Goal: Find specific page/section: Find specific page/section

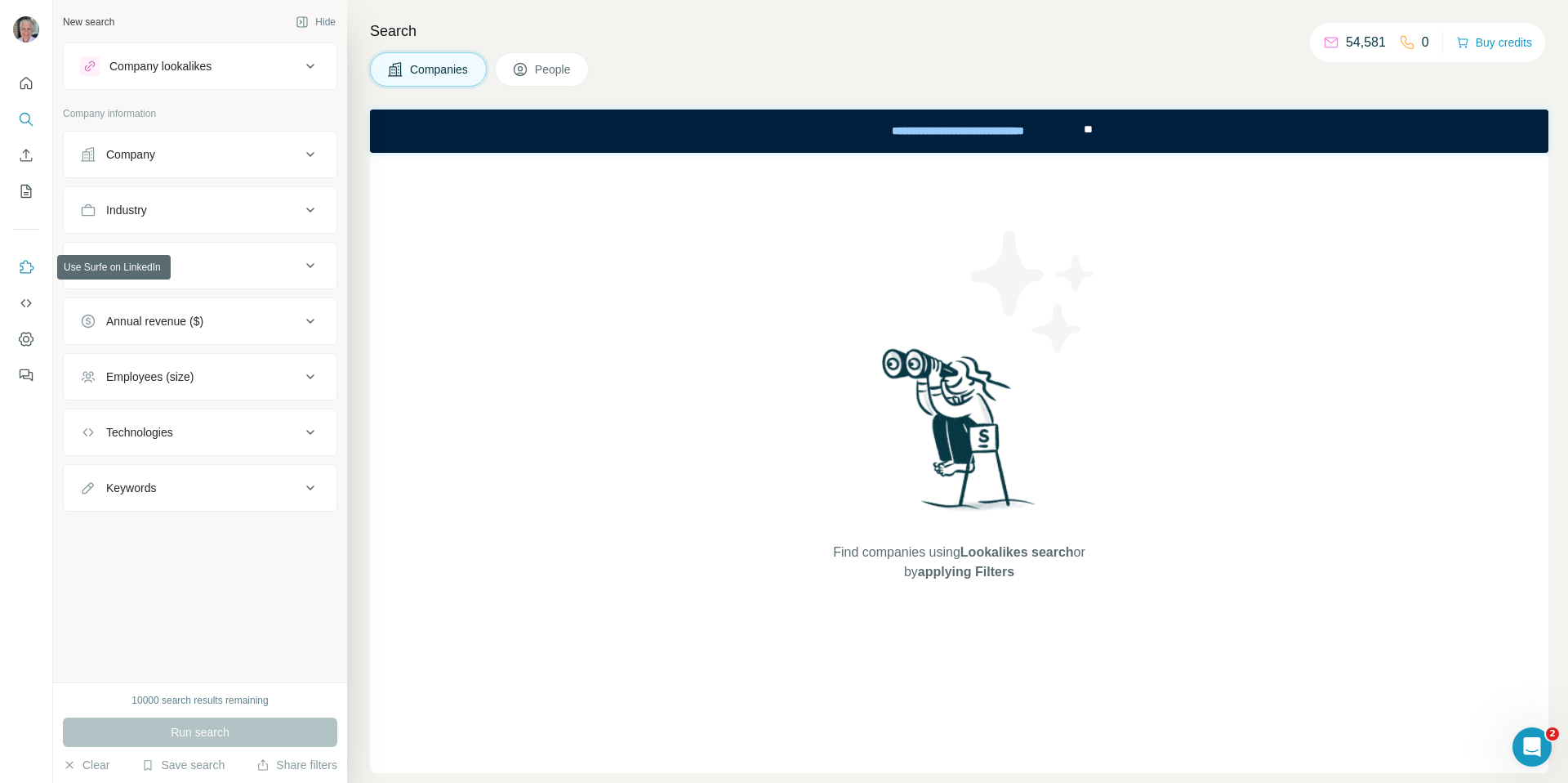
click at [25, 269] on icon "Use Surfe on LinkedIn" at bounding box center [25, 267] width 17 height 17
click at [28, 307] on icon "Use Surfe API" at bounding box center [25, 303] width 17 height 17
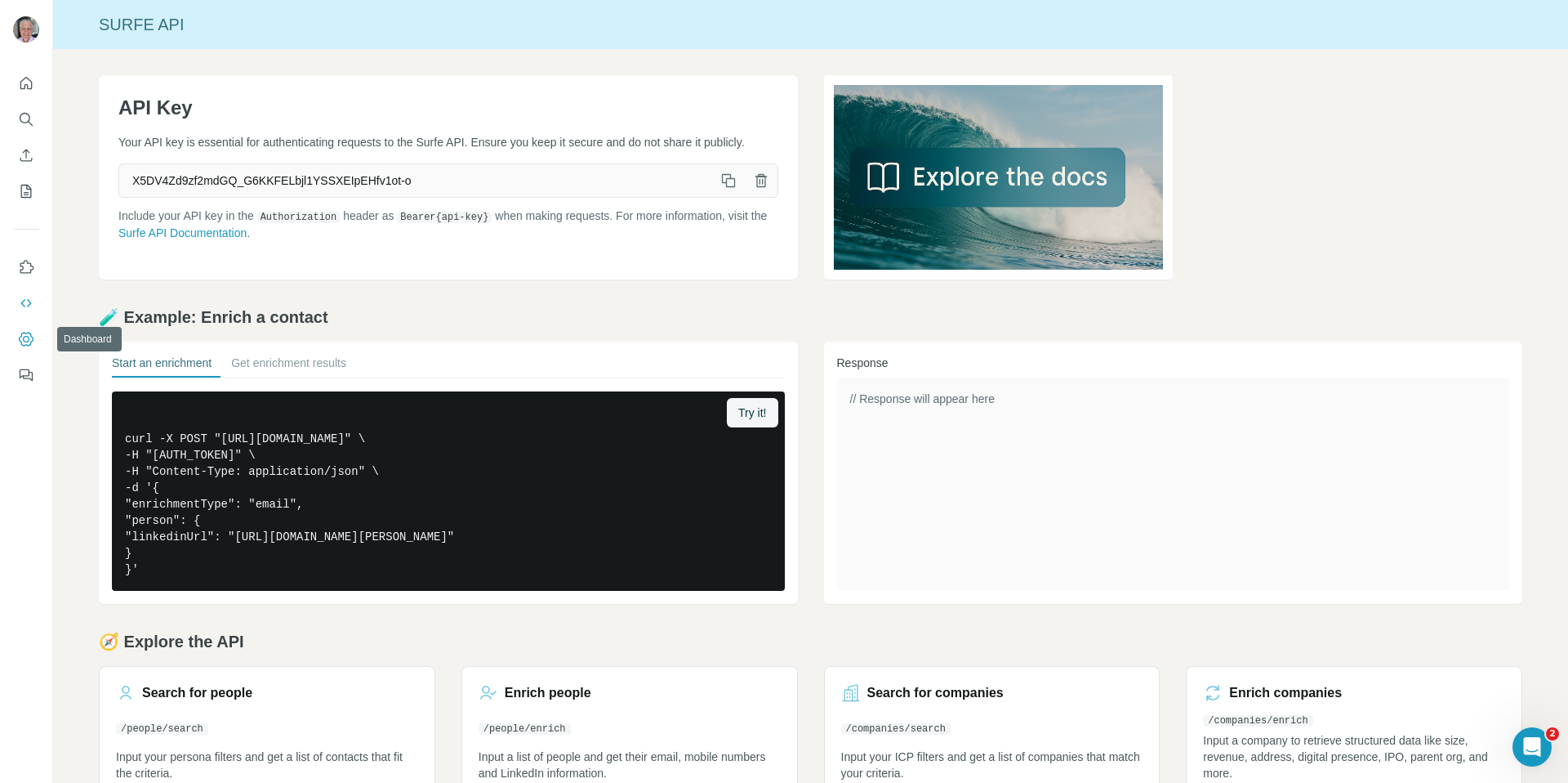
click at [29, 340] on icon "Dashboard" at bounding box center [25, 339] width 17 height 17
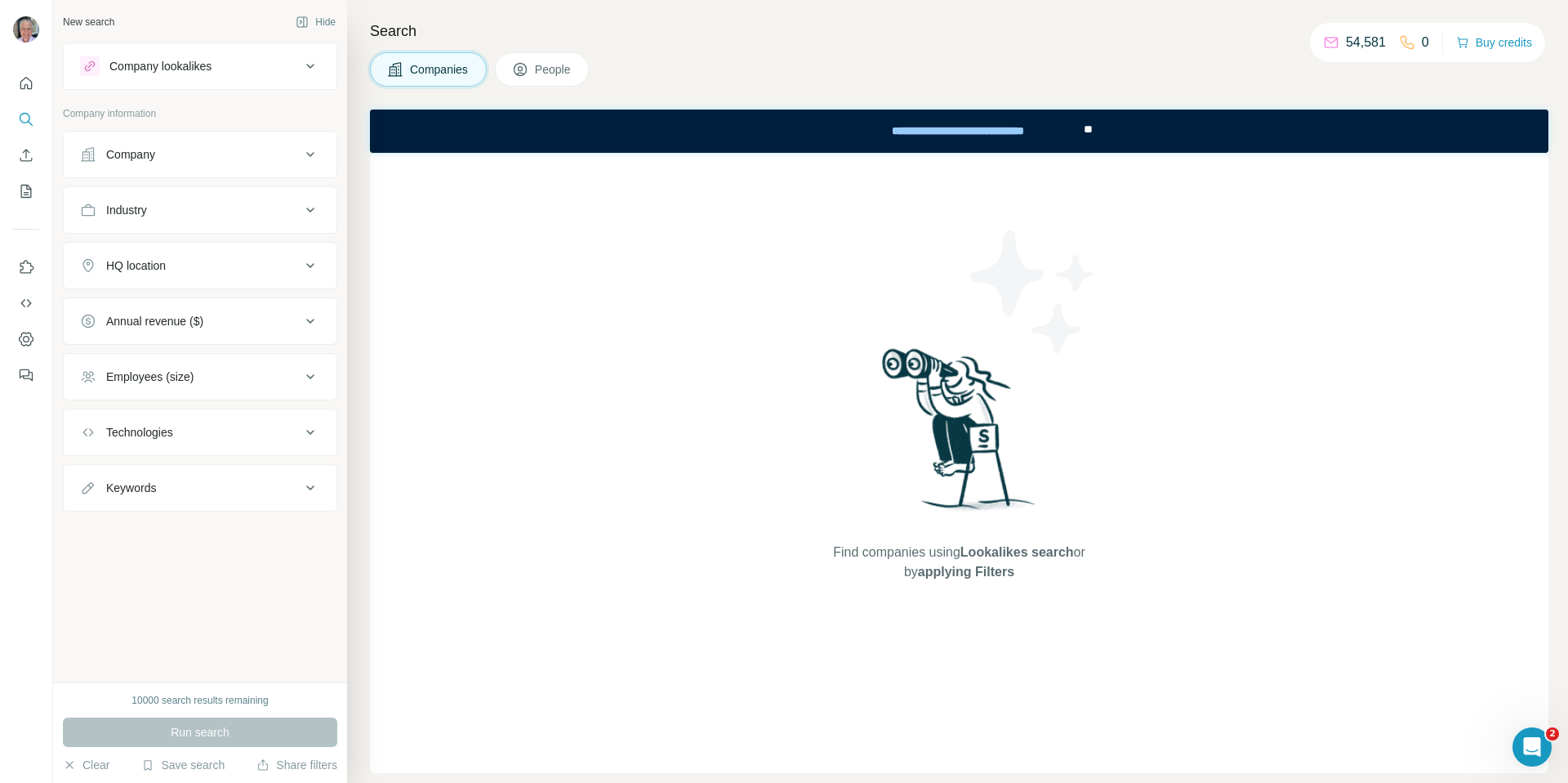
click at [562, 68] on span "People" at bounding box center [553, 70] width 37 height 17
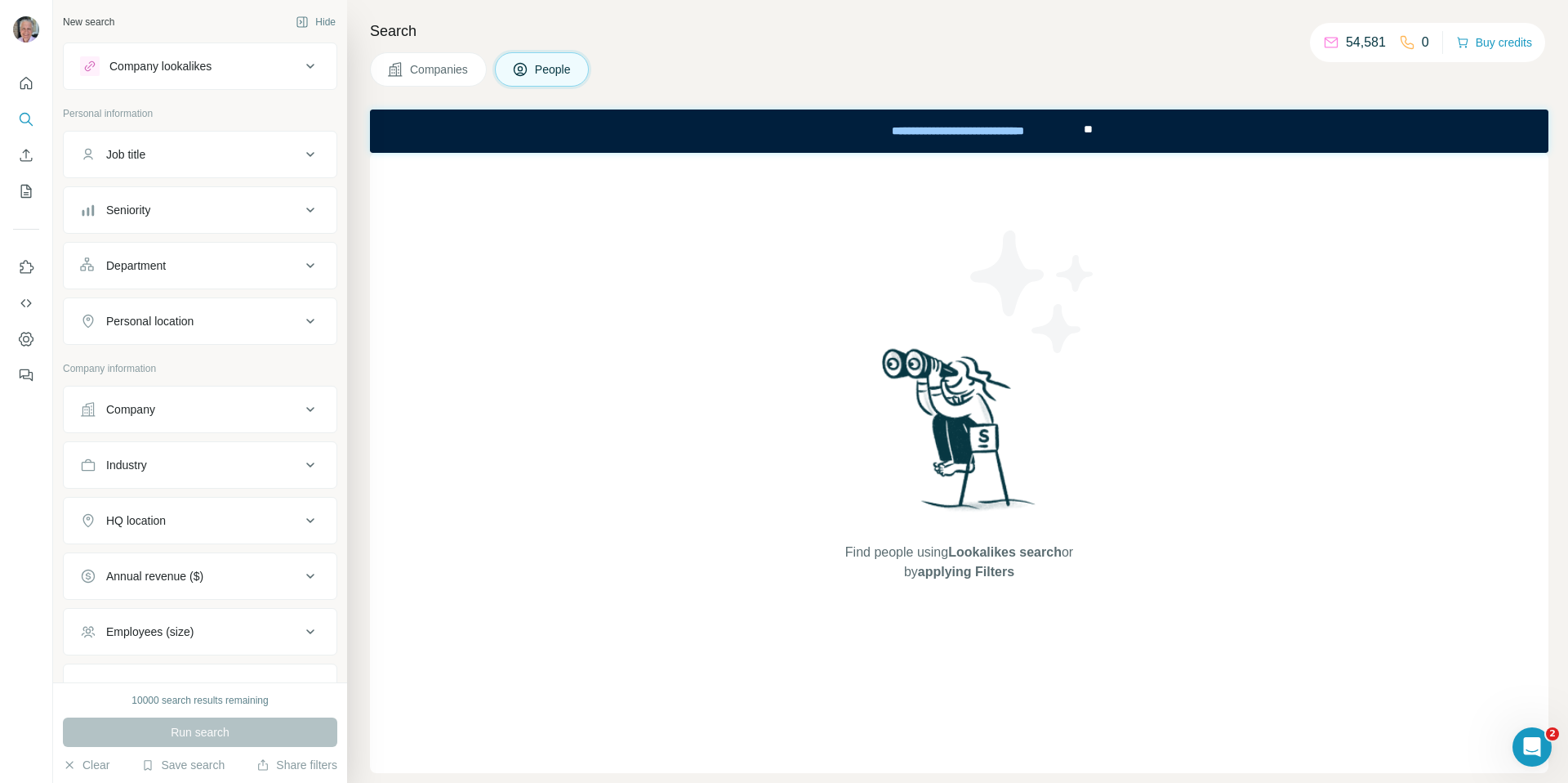
click at [562, 68] on span "People" at bounding box center [553, 70] width 37 height 17
